Goal: Task Accomplishment & Management: Manage account settings

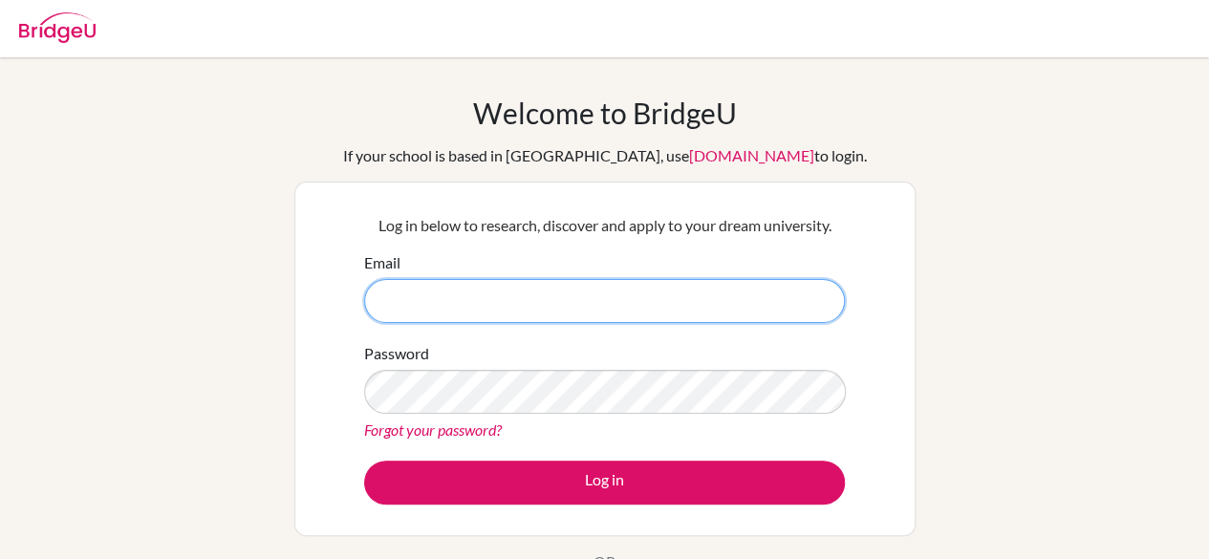
click at [506, 303] on input "Email" at bounding box center [604, 301] width 481 height 44
type input "[EMAIL_ADDRESS][DOMAIN_NAME]"
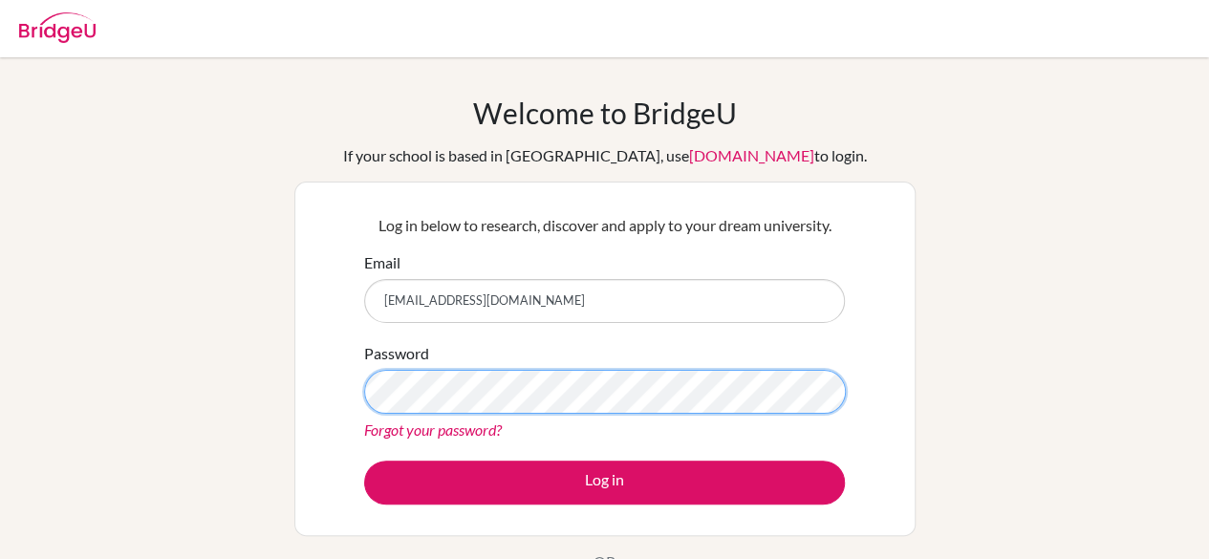
click at [364, 461] on button "Log in" at bounding box center [604, 483] width 481 height 44
